Goal: Information Seeking & Learning: Learn about a topic

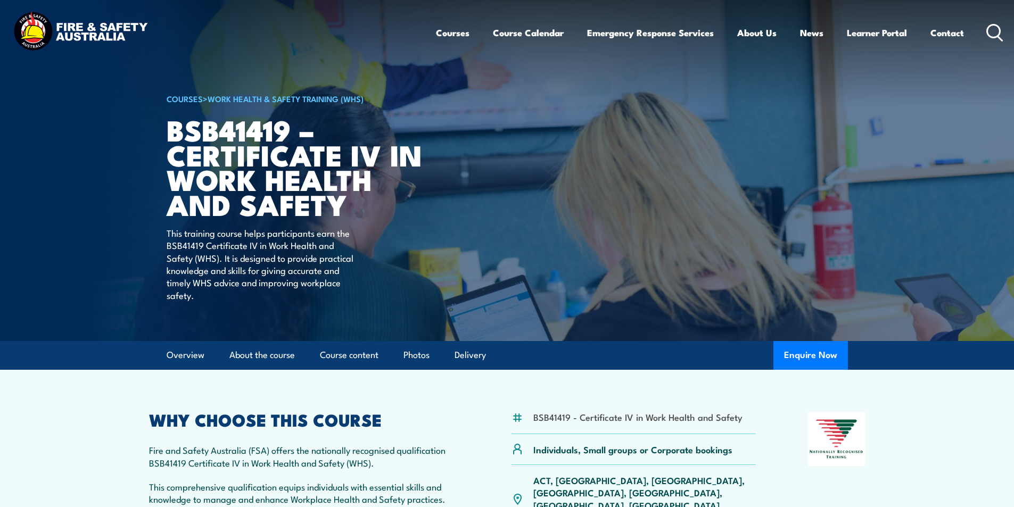
click at [993, 30] on icon at bounding box center [995, 33] width 17 height 18
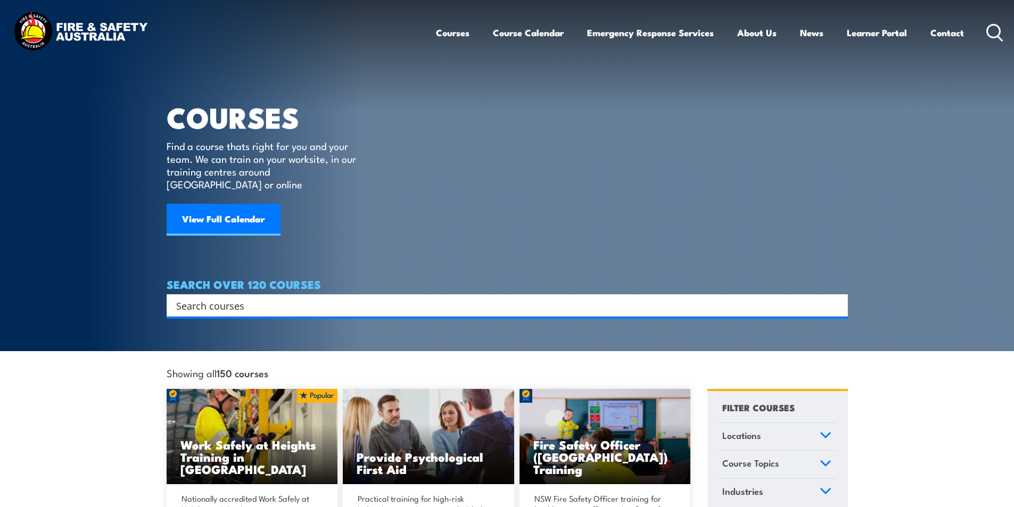
click at [228, 298] on input "Search input" at bounding box center [500, 306] width 649 height 16
type input "LICENSE DOGGING"
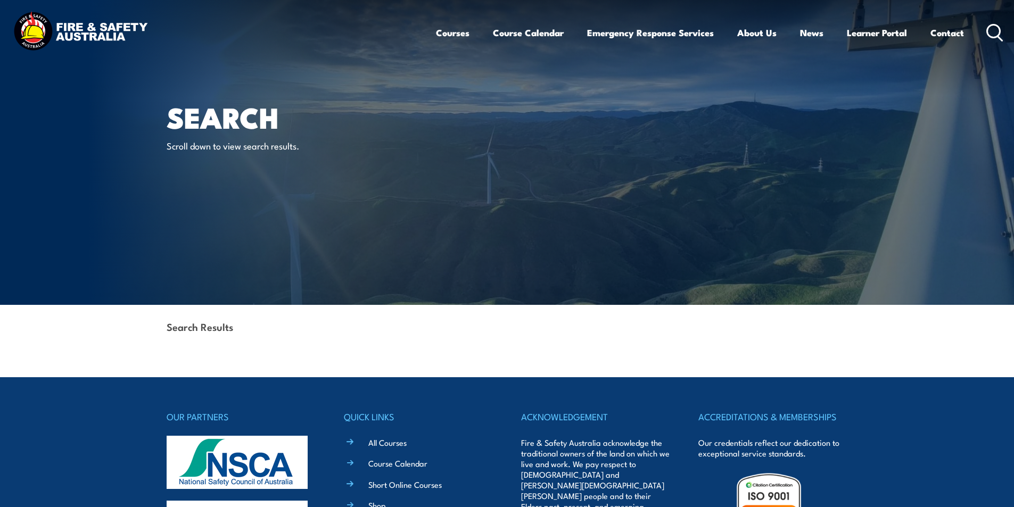
click at [992, 31] on icon at bounding box center [995, 33] width 17 height 18
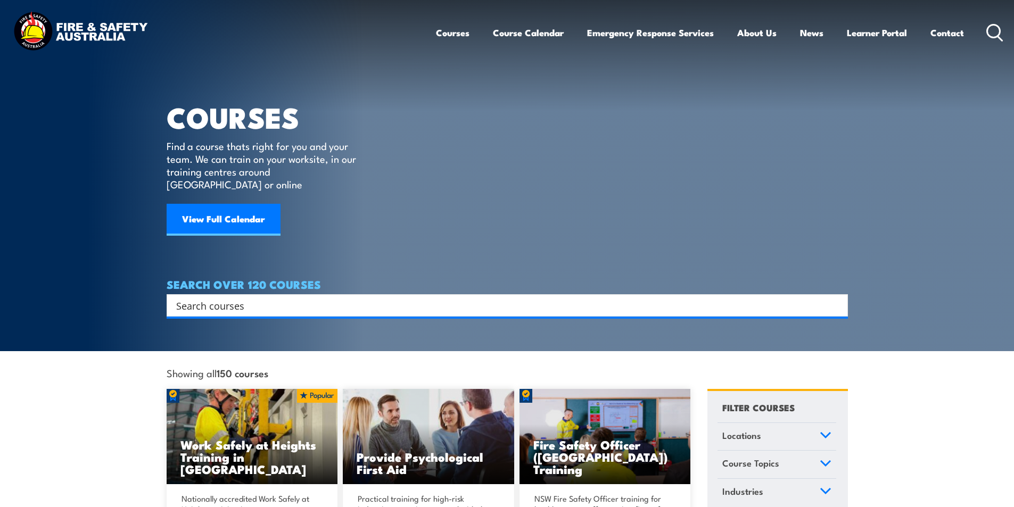
click at [252, 298] on input "Search input" at bounding box center [500, 306] width 649 height 16
type input "DOGGING"
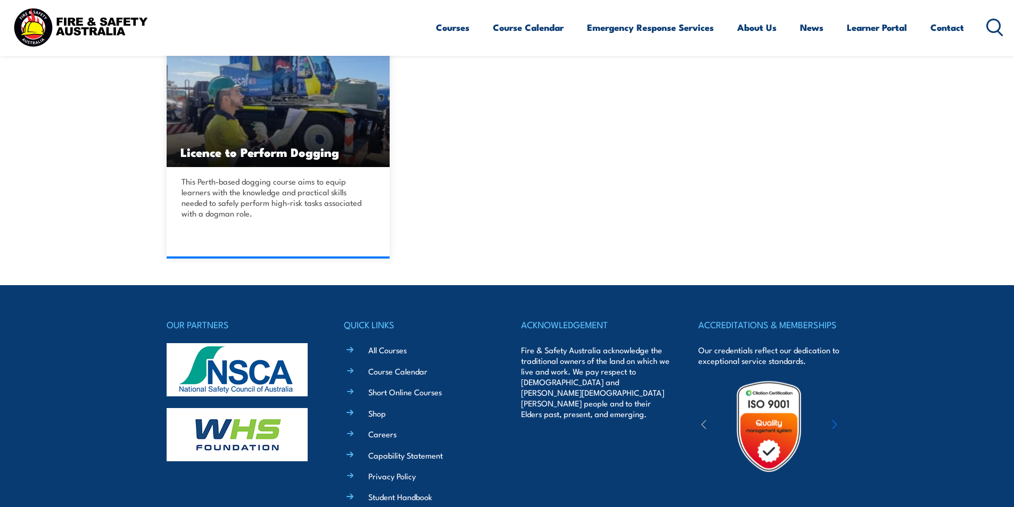
scroll to position [319, 0]
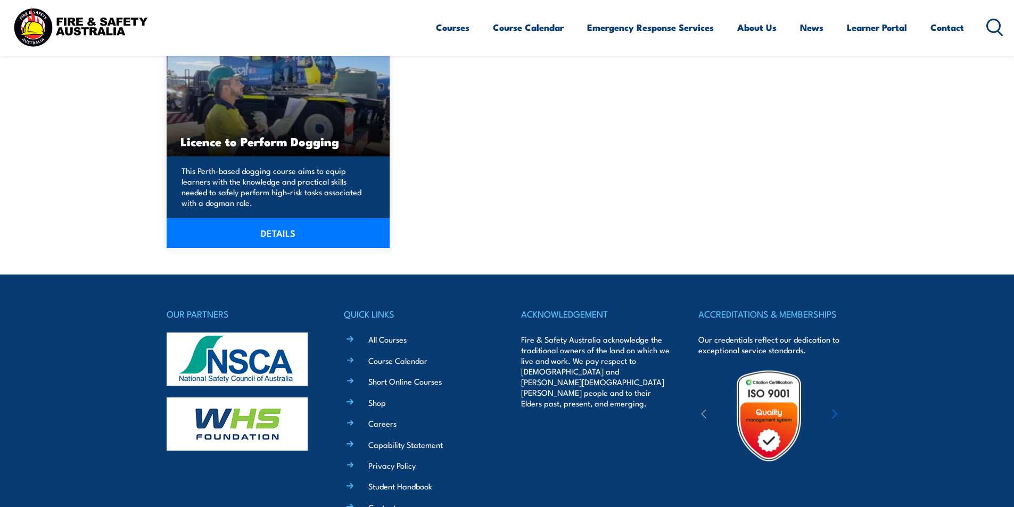
click at [277, 231] on link "DETAILS" at bounding box center [279, 233] width 224 height 30
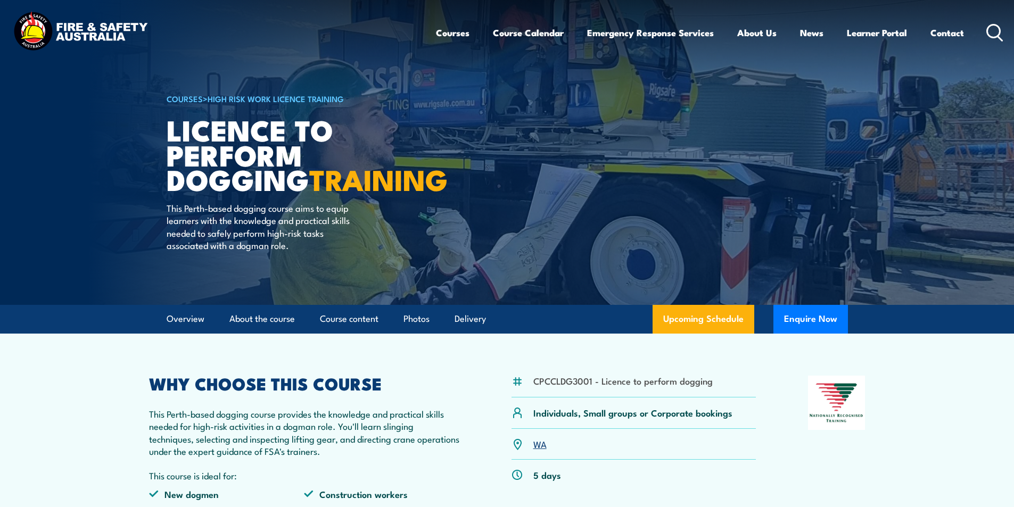
click at [538, 450] on link "WA" at bounding box center [540, 444] width 13 height 13
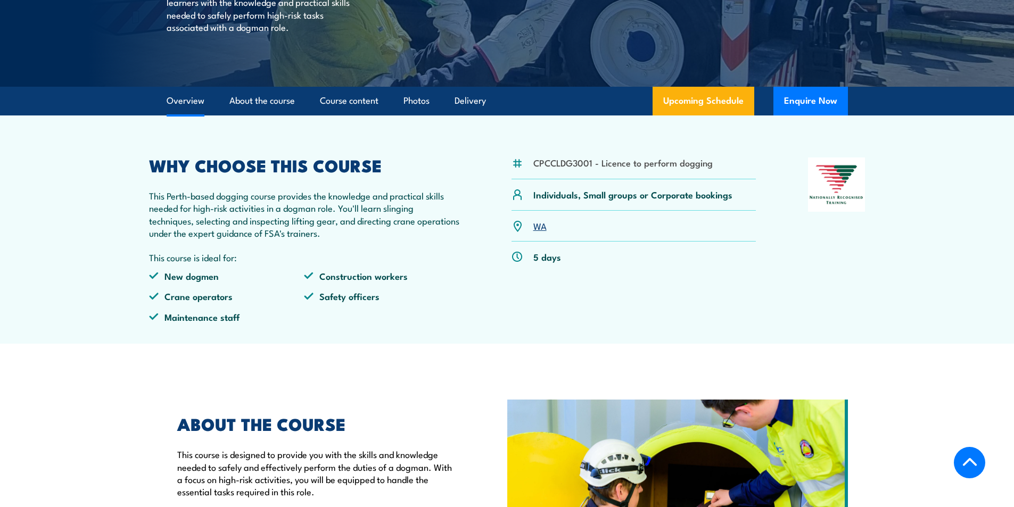
scroll to position [266, 0]
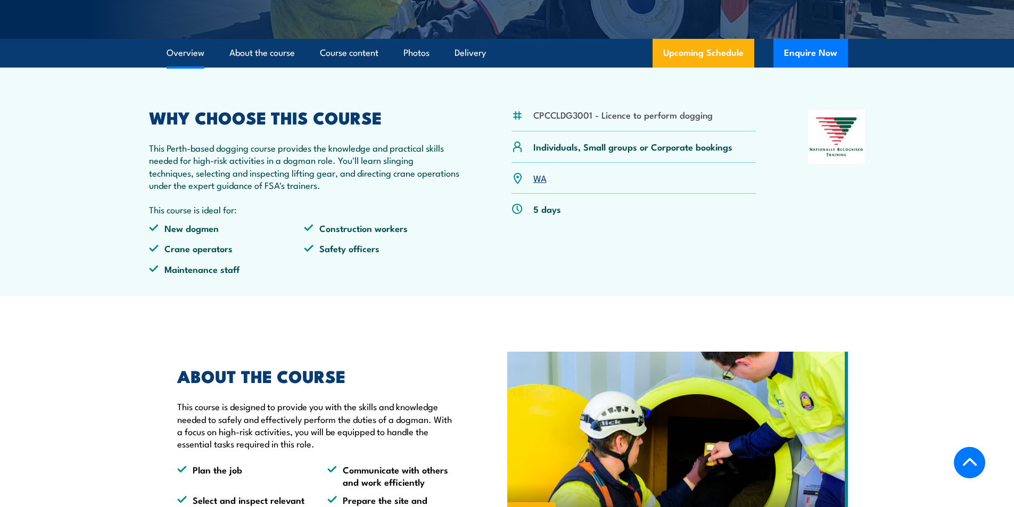
click at [538, 184] on link "WA" at bounding box center [540, 177] width 13 height 13
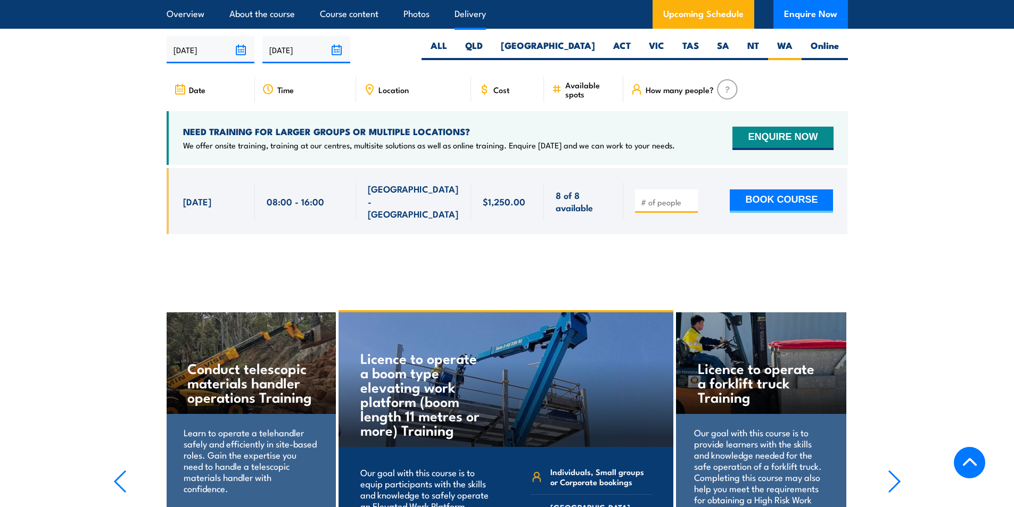
scroll to position [0, 0]
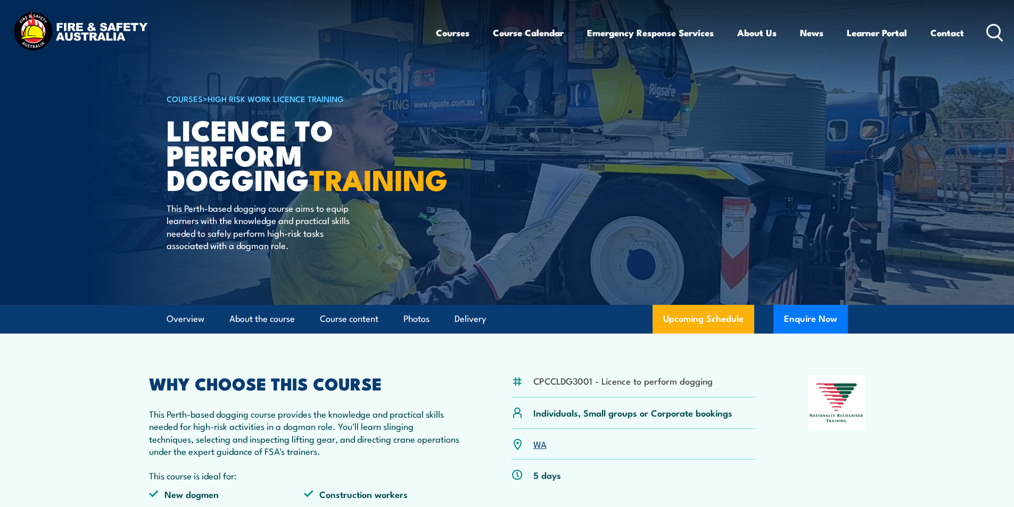
click at [996, 31] on icon at bounding box center [995, 33] width 17 height 18
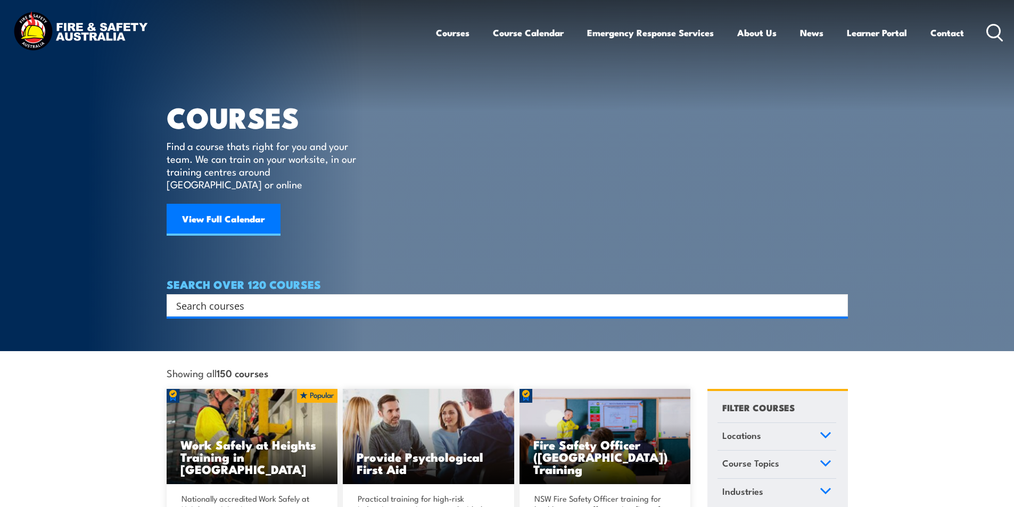
click at [238, 298] on input "Search input" at bounding box center [500, 306] width 649 height 16
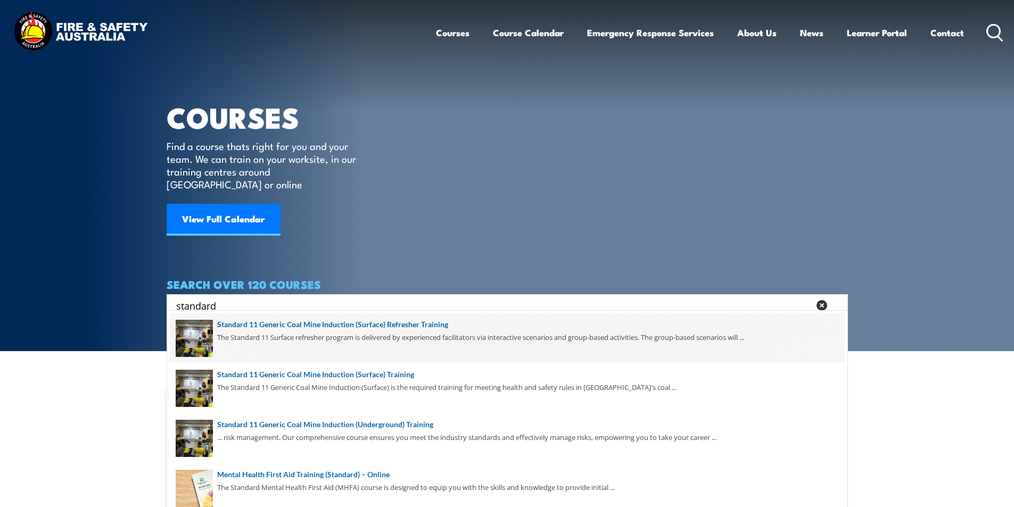
type input "standard"
click at [406, 323] on span at bounding box center [507, 338] width 675 height 50
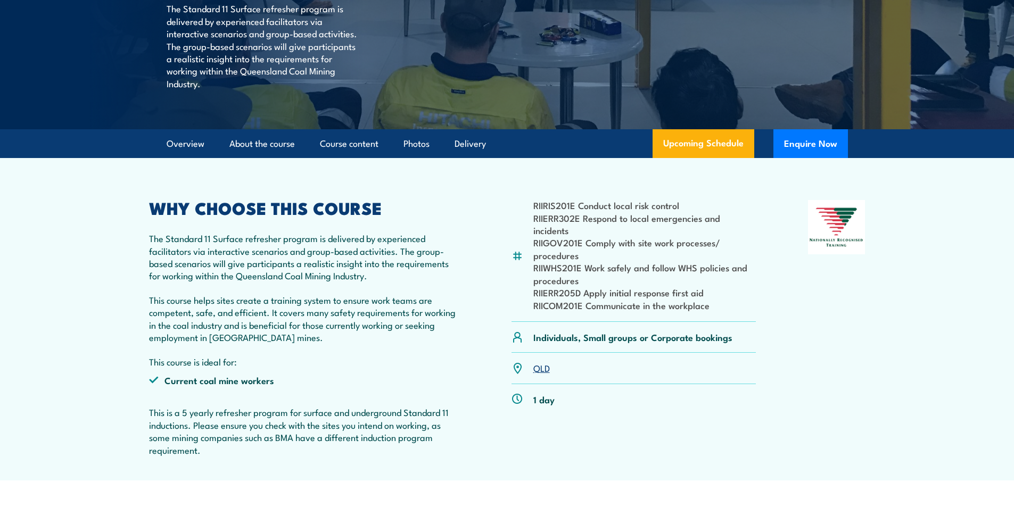
scroll to position [319, 0]
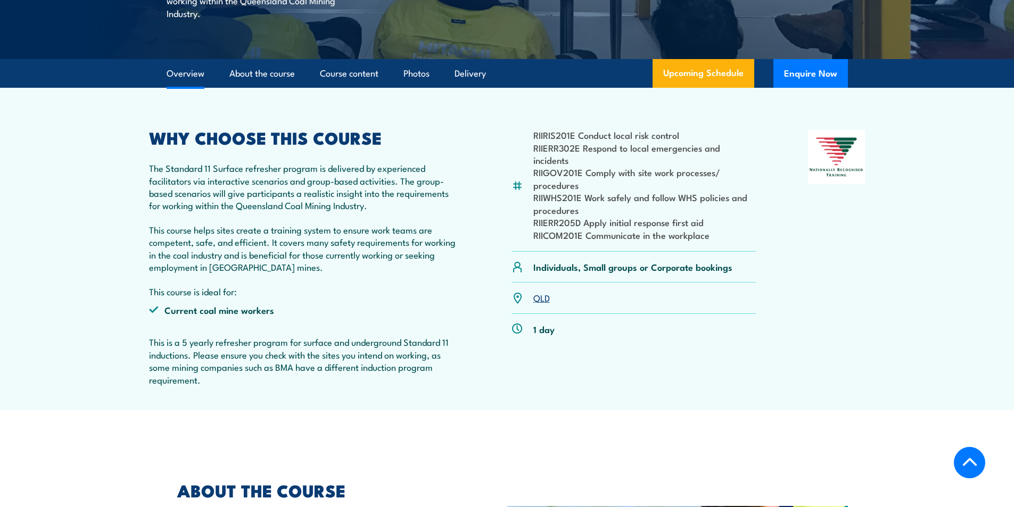
click at [544, 296] on link "QLD" at bounding box center [542, 297] width 17 height 13
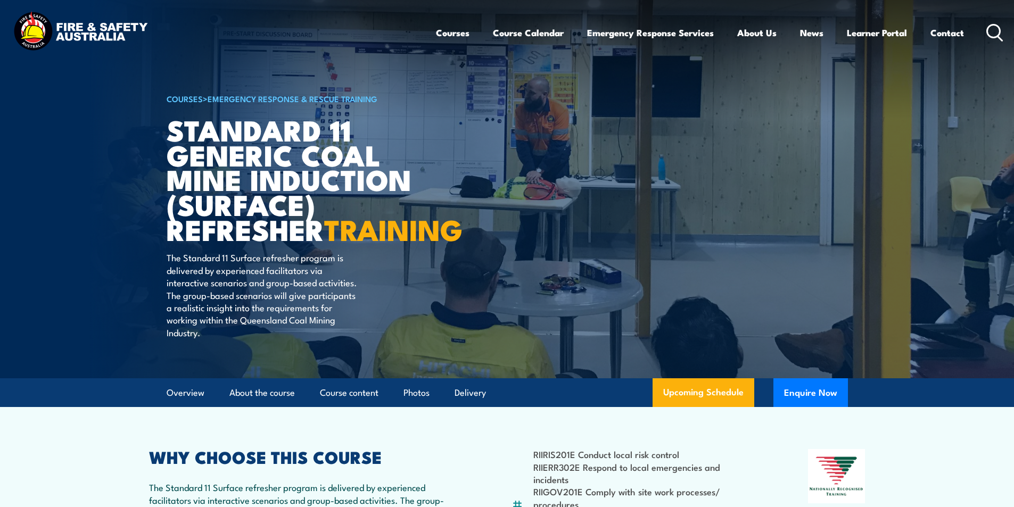
click at [991, 30] on icon at bounding box center [995, 33] width 17 height 18
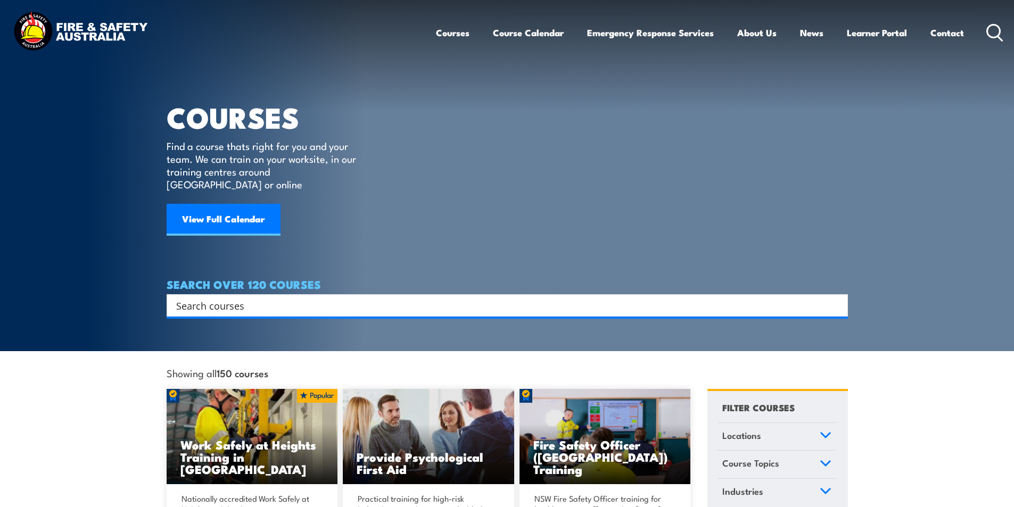
click at [232, 298] on input "Search input" at bounding box center [500, 306] width 649 height 16
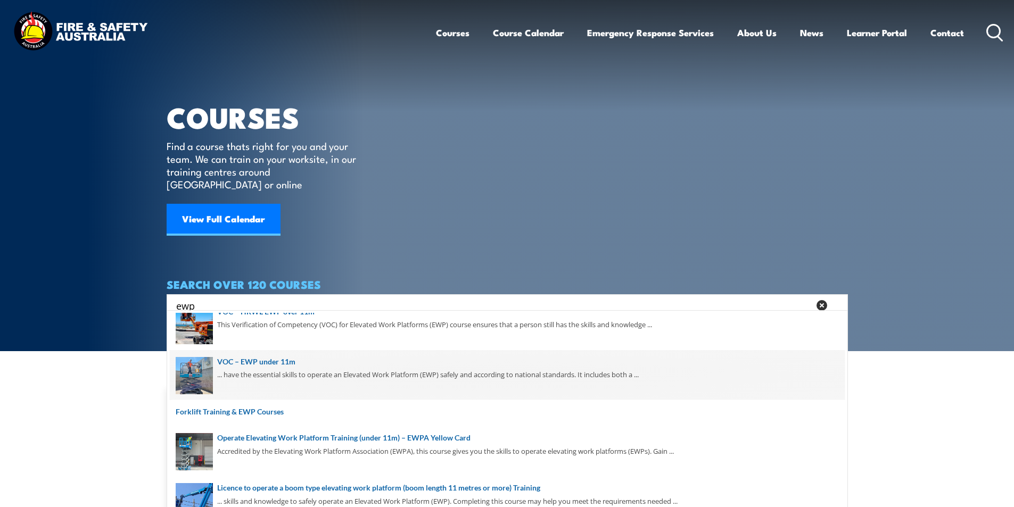
scroll to position [106, 0]
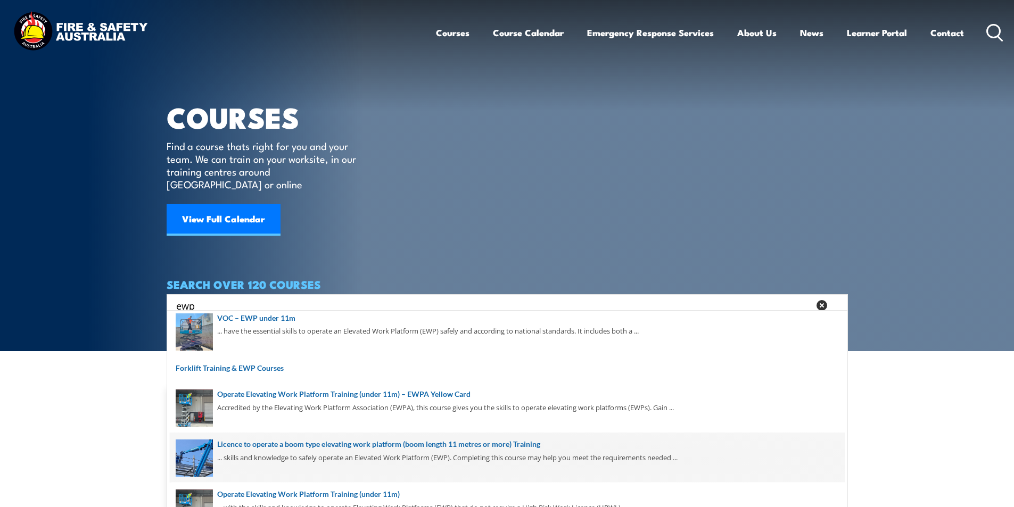
type input "ewp"
click at [525, 444] on span at bounding box center [507, 458] width 675 height 50
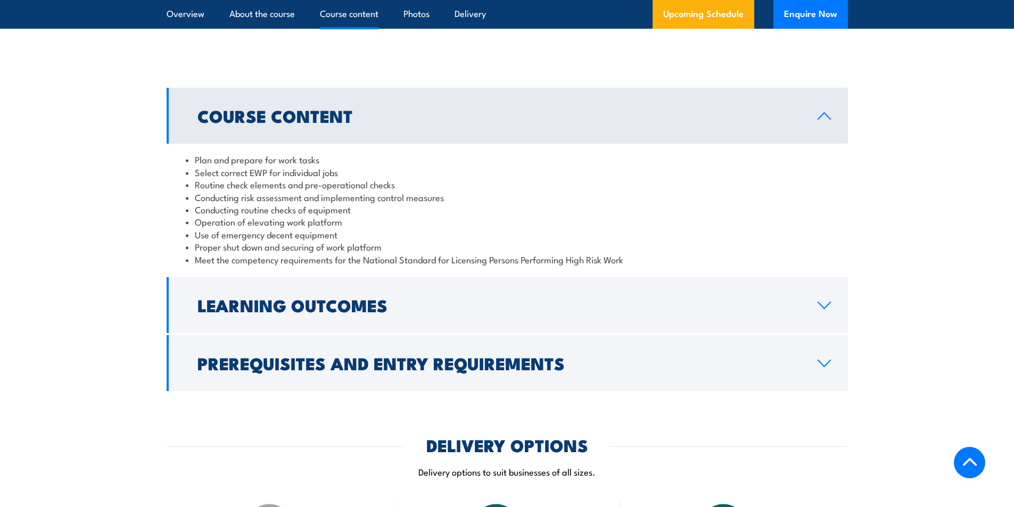
scroll to position [1012, 0]
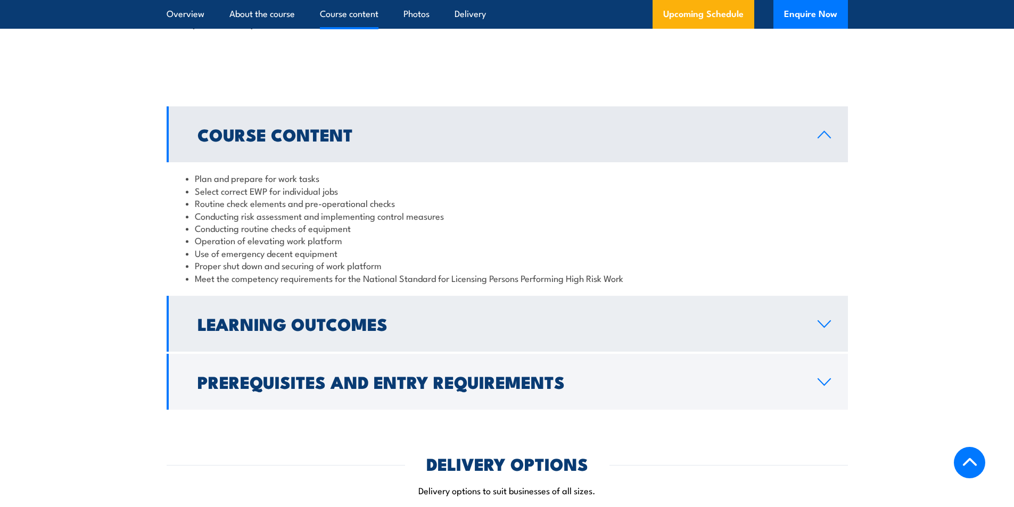
click at [826, 326] on icon at bounding box center [824, 324] width 14 height 9
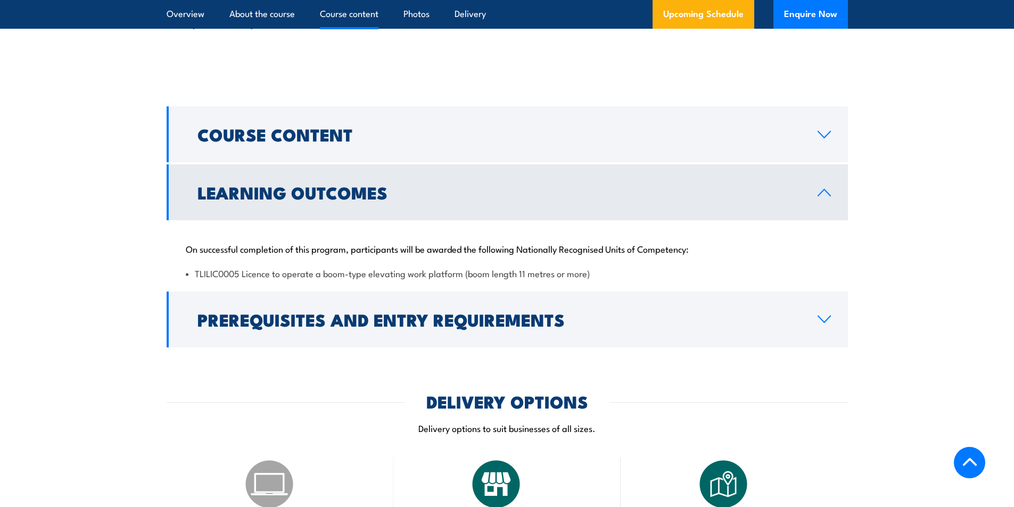
click at [825, 191] on icon at bounding box center [824, 193] width 12 height 6
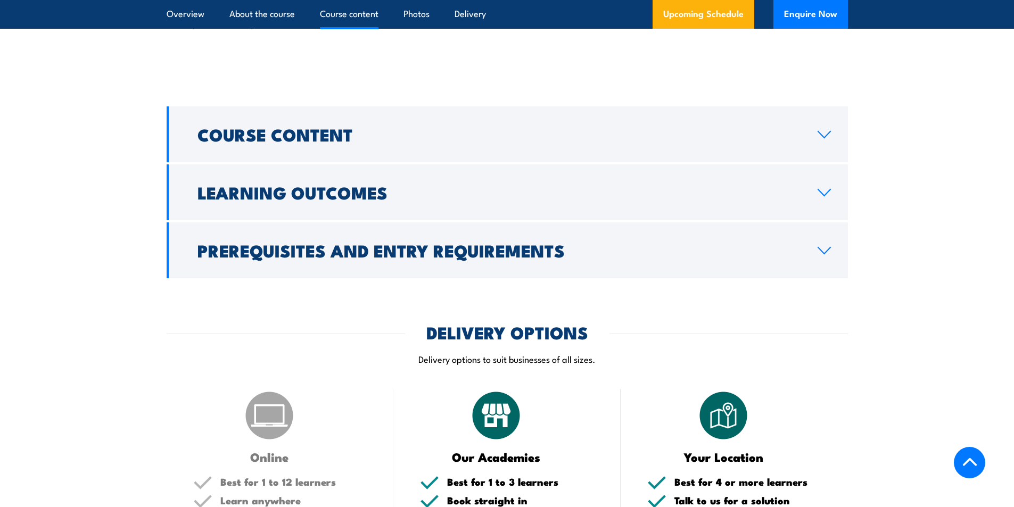
scroll to position [745, 0]
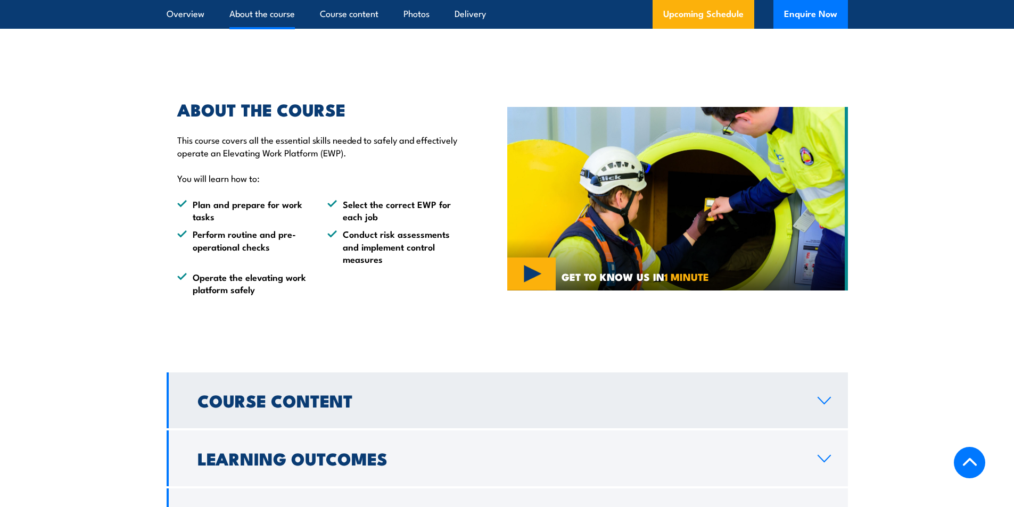
click at [825, 398] on icon at bounding box center [824, 401] width 14 height 9
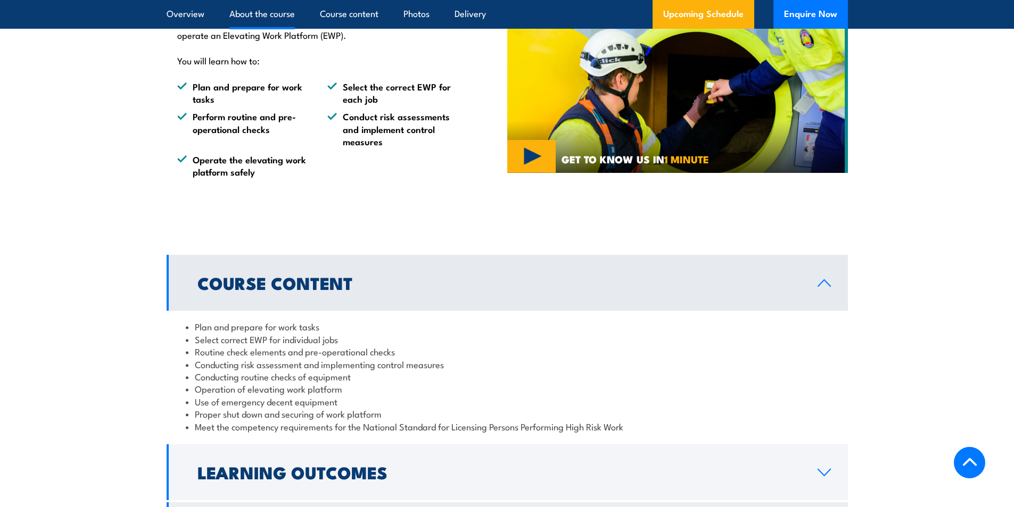
scroll to position [958, 0]
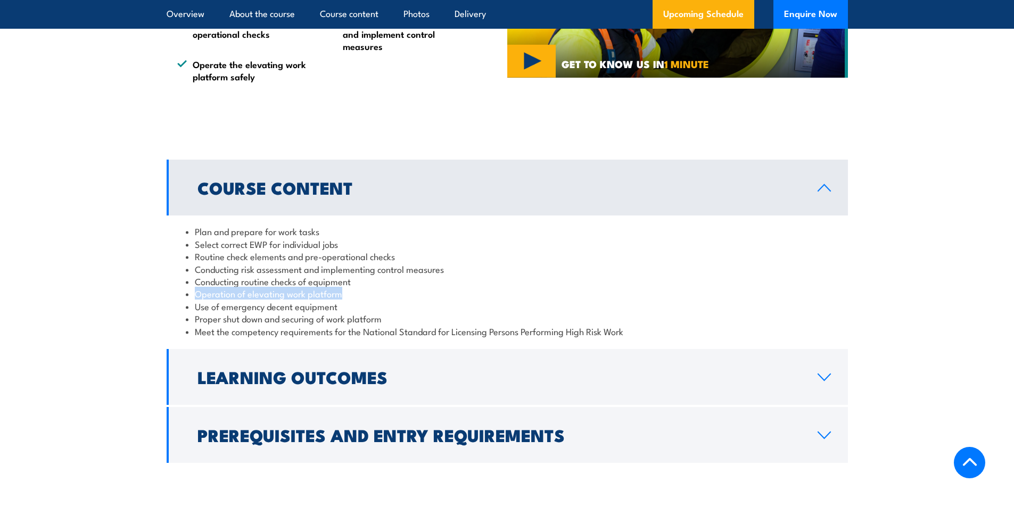
drag, startPoint x: 195, startPoint y: 292, endPoint x: 348, endPoint y: 293, distance: 152.3
click at [348, 297] on li "Operation of elevating work platform" at bounding box center [507, 294] width 643 height 12
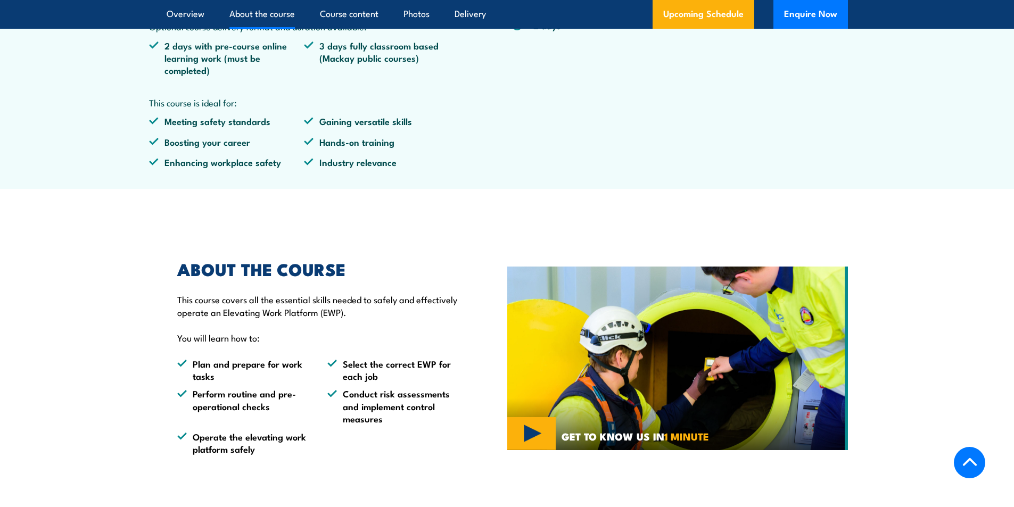
scroll to position [852, 0]
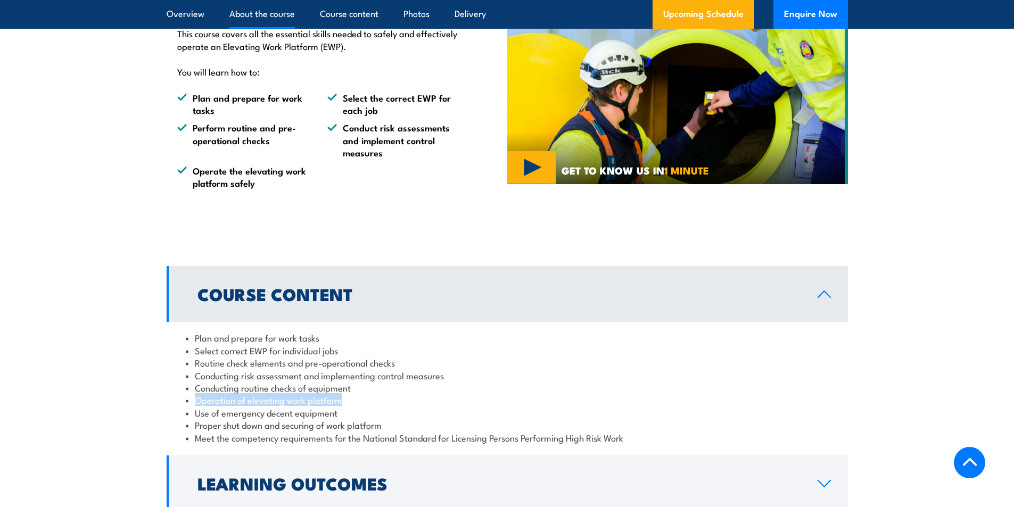
click at [829, 293] on icon at bounding box center [824, 294] width 14 height 9
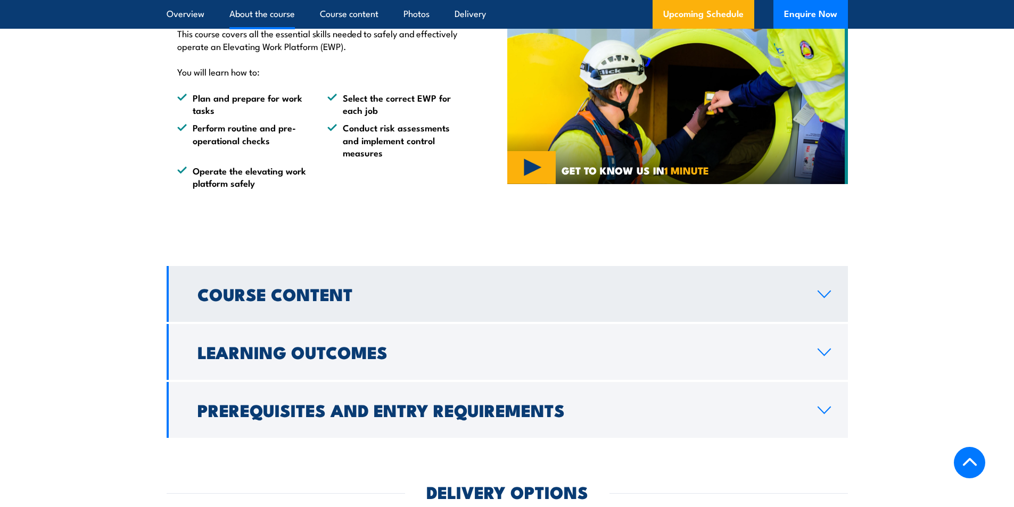
click at [824, 297] on icon at bounding box center [824, 294] width 12 height 6
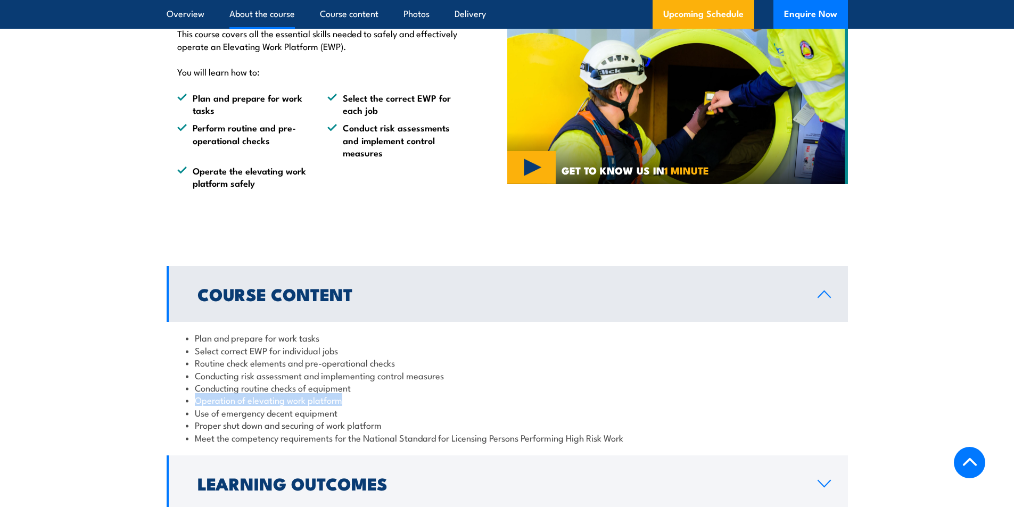
click at [411, 406] on li "Operation of elevating work platform" at bounding box center [507, 400] width 643 height 12
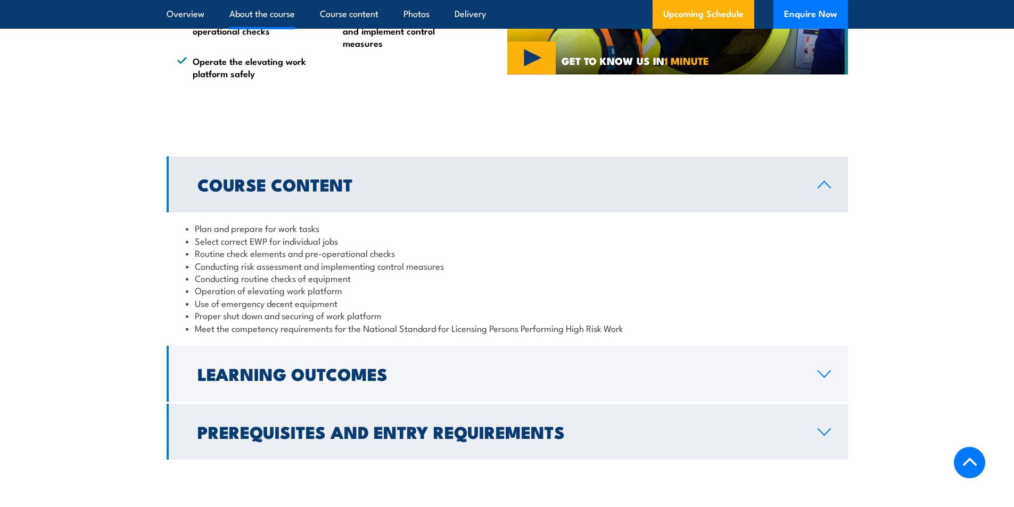
scroll to position [1065, 0]
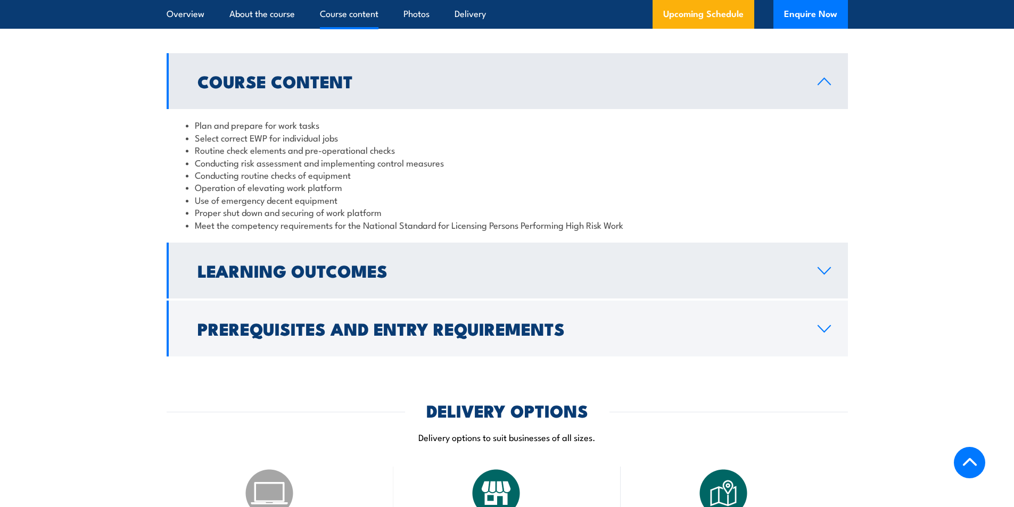
click at [826, 272] on icon at bounding box center [824, 271] width 12 height 6
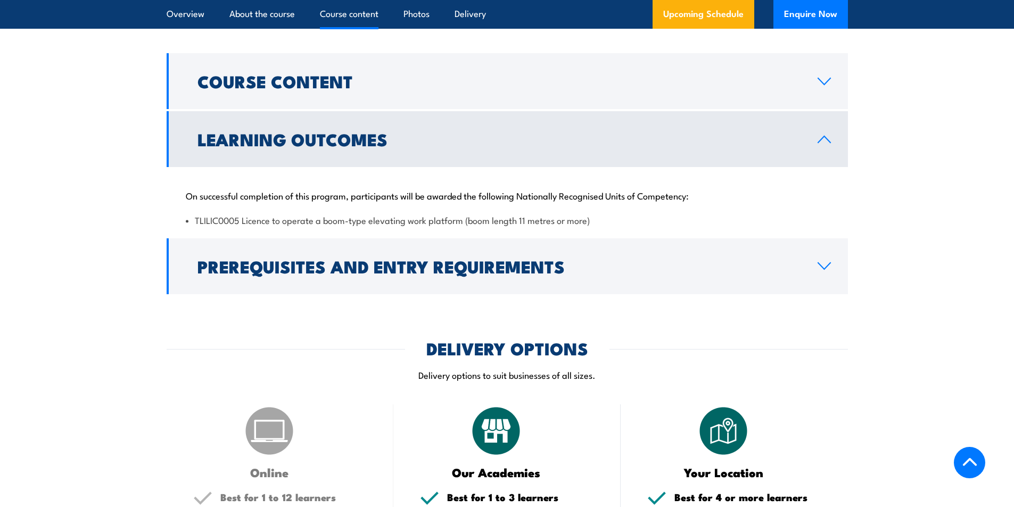
click at [825, 135] on link "Learning Outcomes" at bounding box center [508, 139] width 682 height 56
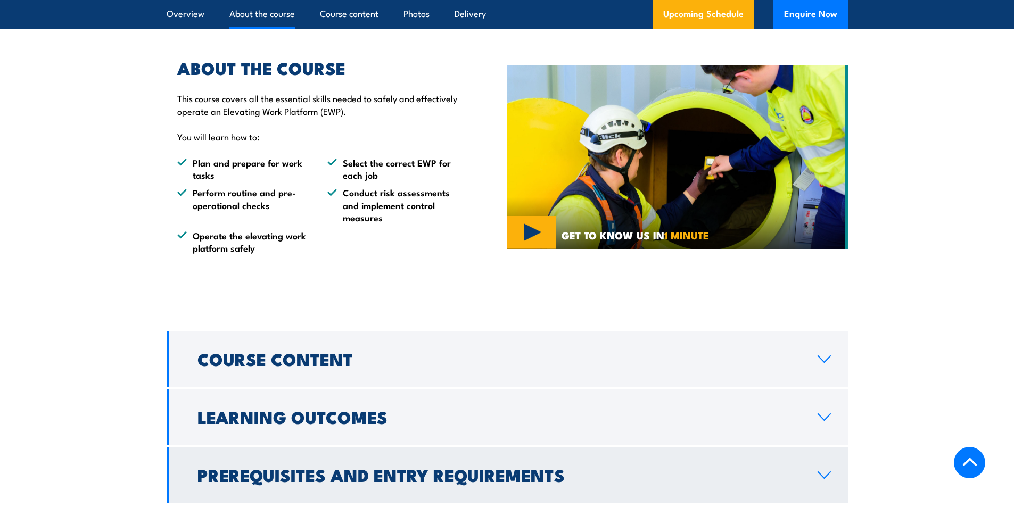
scroll to position [905, 0]
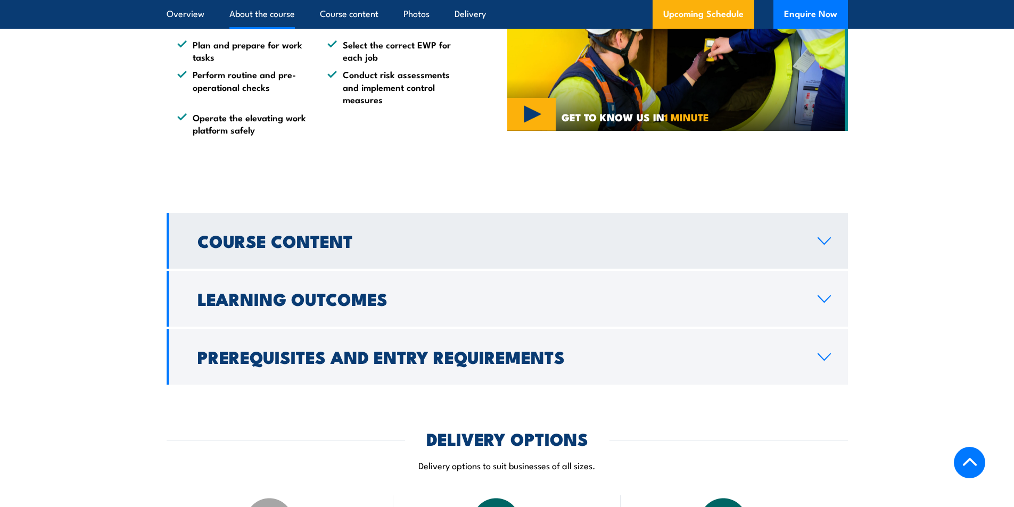
click at [823, 242] on icon at bounding box center [824, 241] width 12 height 6
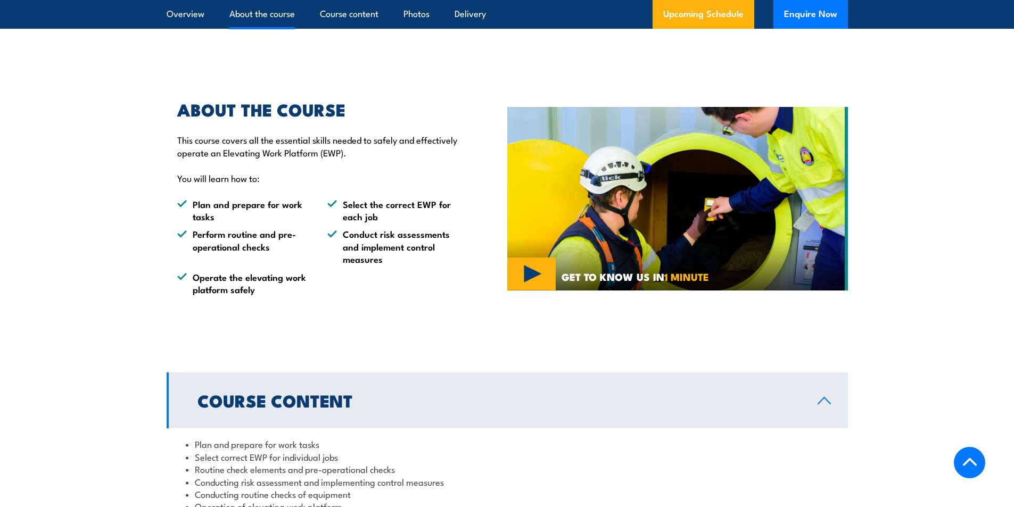
scroll to position [1118, 0]
